Goal: Task Accomplishment & Management: Use online tool/utility

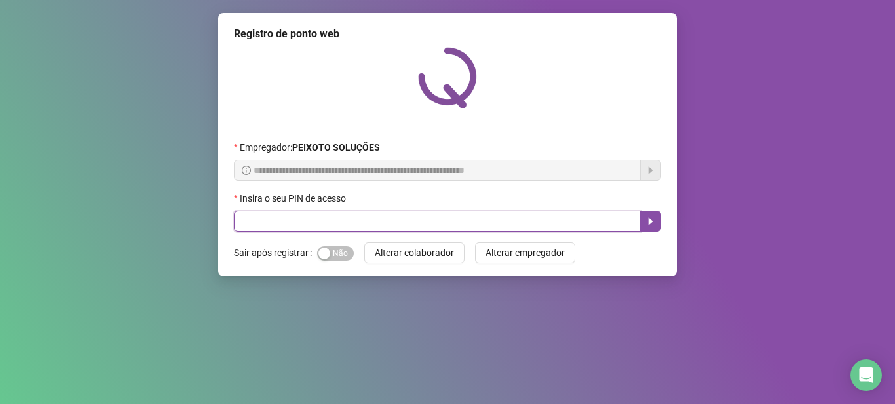
click at [451, 227] on input "text" at bounding box center [437, 221] width 407 height 21
type input "*****"
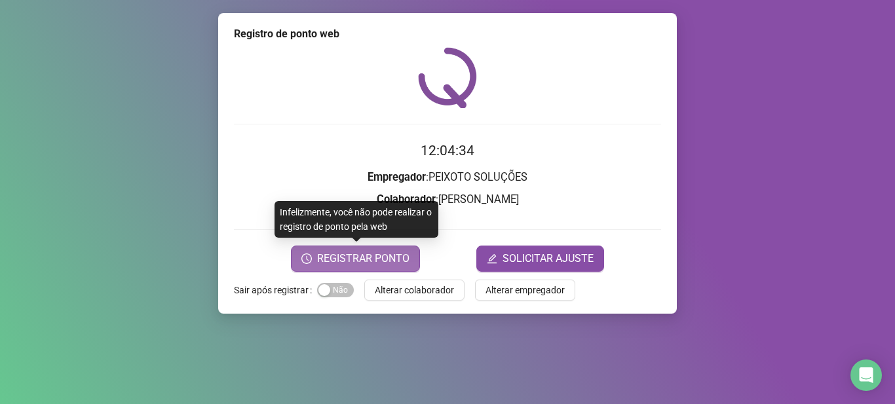
click at [353, 260] on span "REGISTRAR PONTO" at bounding box center [363, 259] width 92 height 16
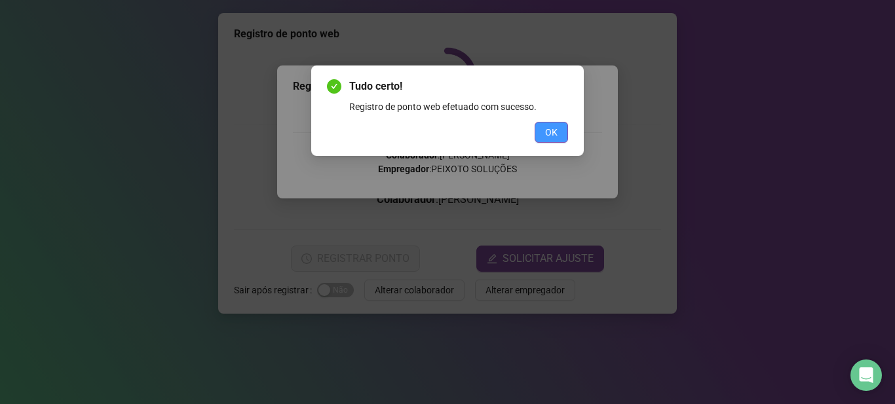
click at [545, 133] on span "OK" at bounding box center [551, 132] width 12 height 14
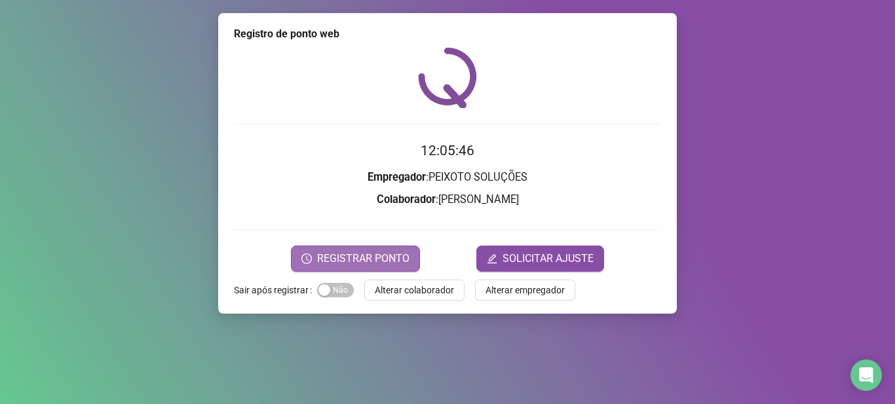
click at [354, 266] on span "REGISTRAR PONTO" at bounding box center [363, 259] width 92 height 16
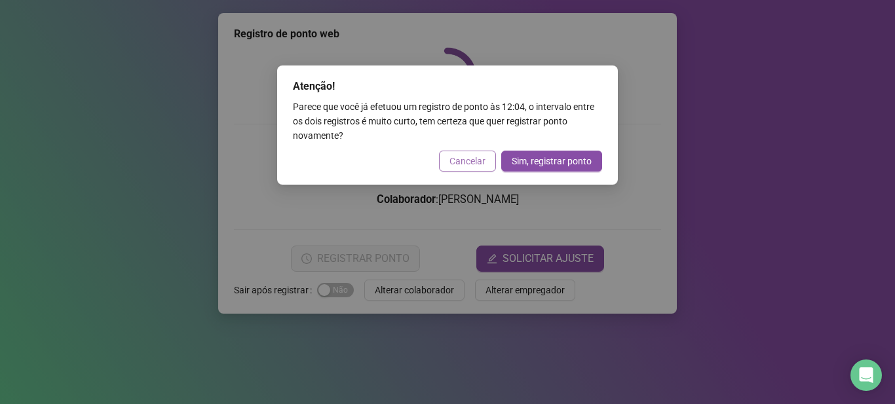
click at [459, 158] on span "Cancelar" at bounding box center [468, 161] width 36 height 14
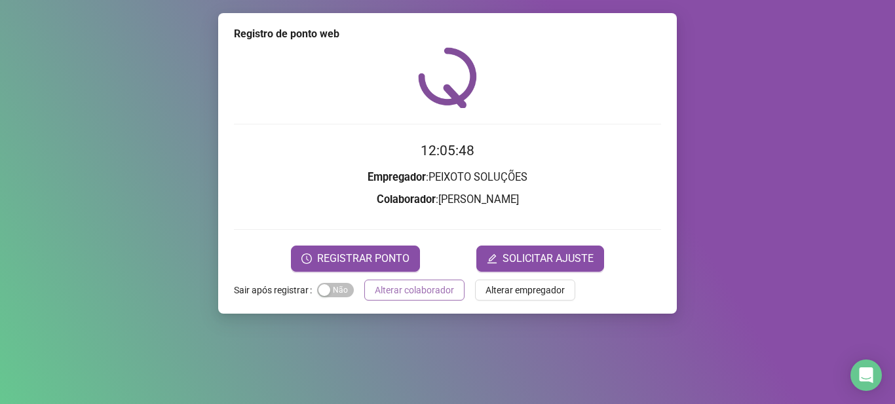
click at [427, 296] on span "Alterar colaborador" at bounding box center [414, 290] width 79 height 14
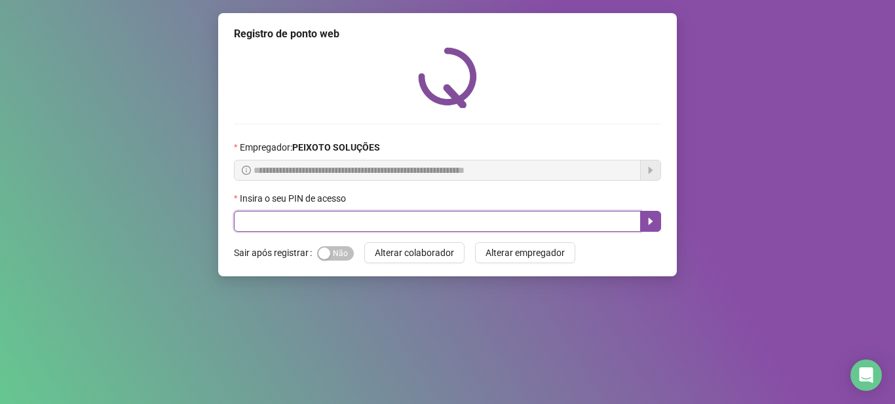
click at [389, 223] on input "text" at bounding box center [437, 221] width 407 height 21
type input "*"
type input "*****"
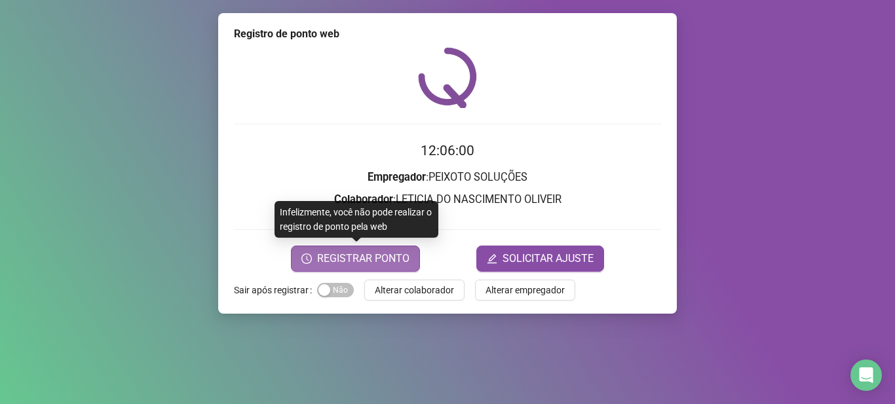
click at [378, 254] on span "REGISTRAR PONTO" at bounding box center [363, 259] width 92 height 16
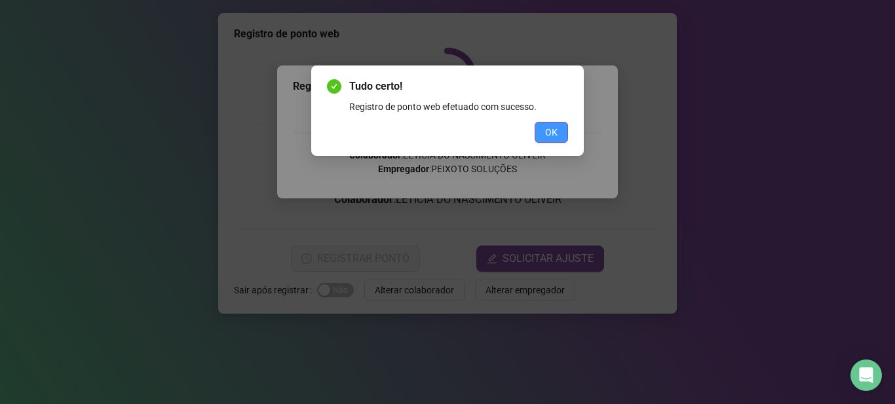
click at [548, 142] on button "OK" at bounding box center [551, 132] width 33 height 21
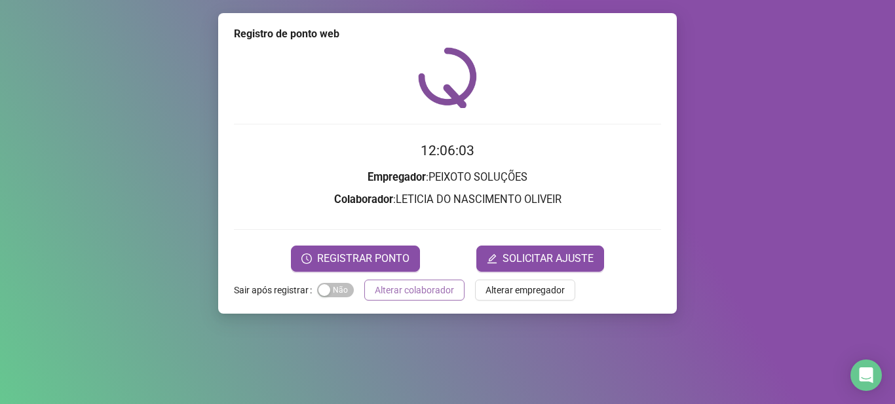
click at [429, 284] on span "Alterar colaborador" at bounding box center [414, 290] width 79 height 14
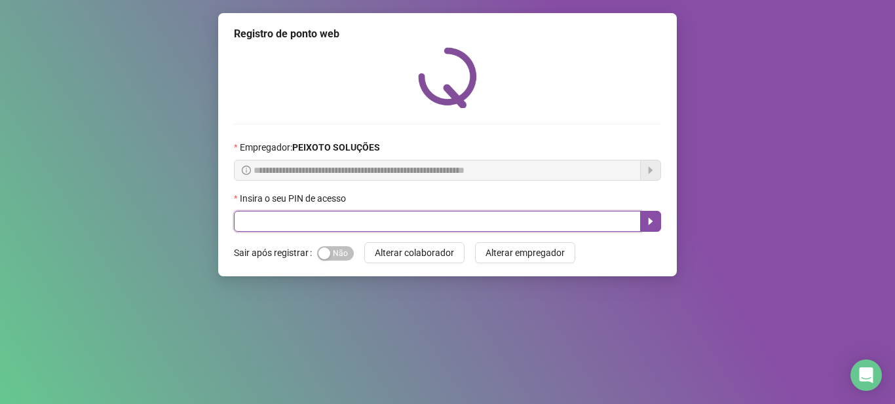
click at [435, 217] on input "text" at bounding box center [437, 221] width 407 height 21
type input "*****"
click at [649, 218] on icon "caret-right" at bounding box center [651, 221] width 5 height 7
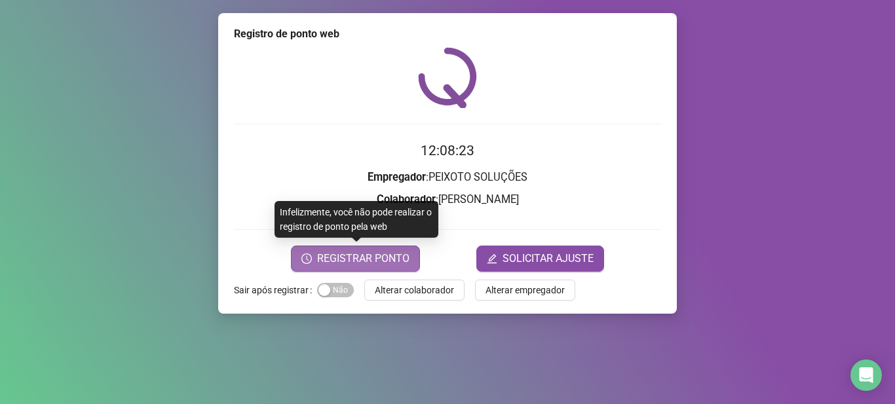
click at [335, 250] on button "REGISTRAR PONTO" at bounding box center [355, 259] width 129 height 26
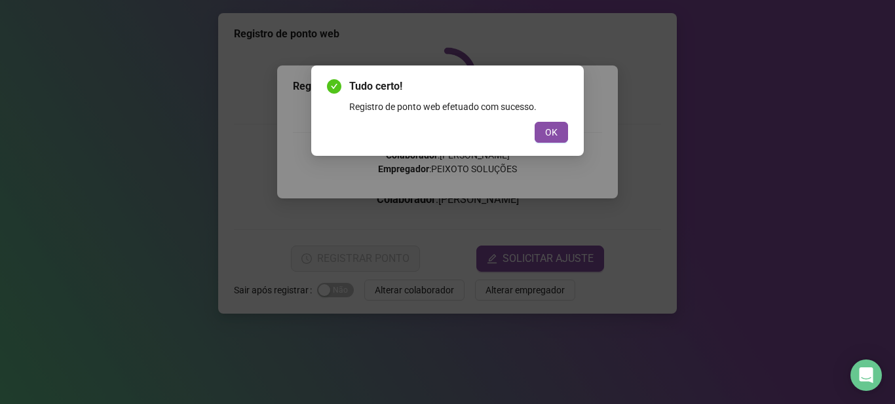
click at [532, 141] on div "OK" at bounding box center [447, 132] width 241 height 21
click at [545, 140] on button "OK" at bounding box center [551, 132] width 33 height 21
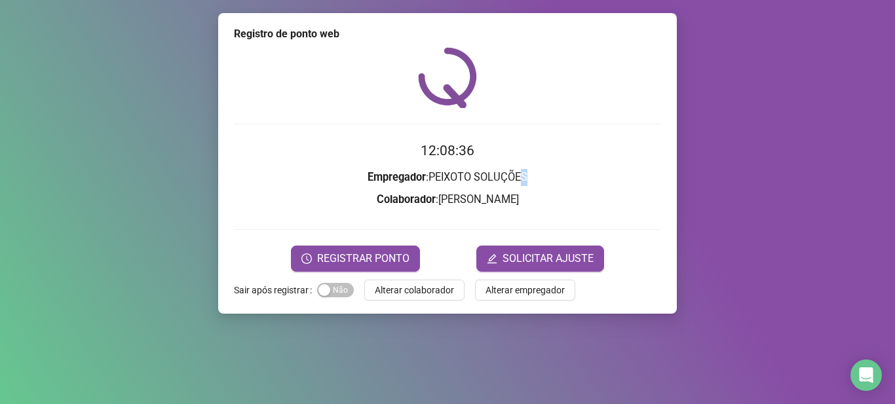
drag, startPoint x: 526, startPoint y: 182, endPoint x: 265, endPoint y: 153, distance: 261.8
click at [524, 172] on h3 "Empregador : PEIXOTO SOLUÇÕES" at bounding box center [447, 177] width 427 height 17
click at [442, 290] on span "Alterar colaborador" at bounding box center [414, 290] width 79 height 14
